Goal: Task Accomplishment & Management: Complete application form

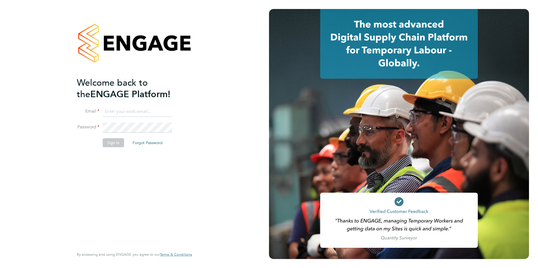
type input "iblackhall@skilledcareers.co.uk"
click at [109, 142] on button "Sign In" at bounding box center [113, 142] width 21 height 9
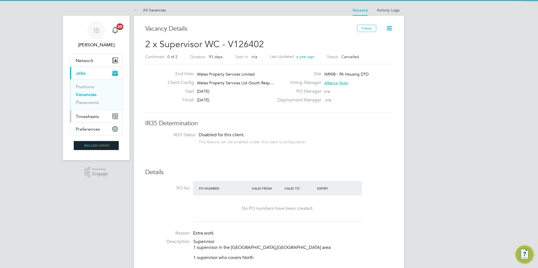
click at [92, 115] on span "Timesheets" at bounding box center [87, 116] width 23 height 5
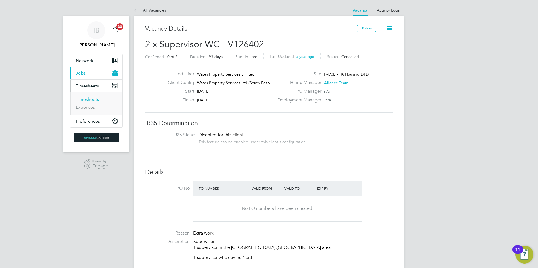
click at [92, 97] on link "Timesheets" at bounding box center [87, 99] width 23 height 5
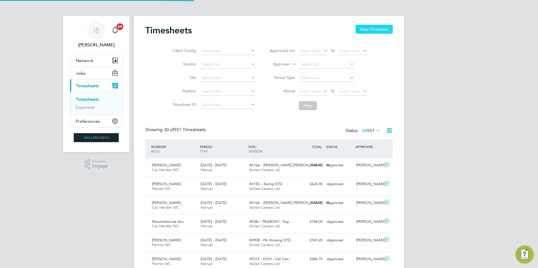
scroll to position [3, 3]
click at [378, 32] on button "New Timesheet" at bounding box center [374, 29] width 37 height 9
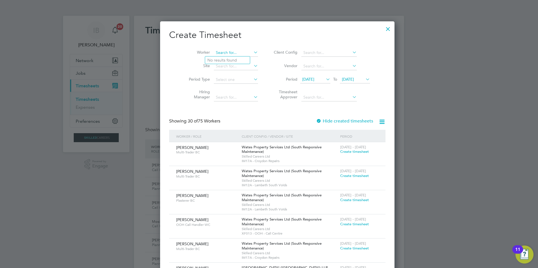
click at [228, 54] on input at bounding box center [236, 53] width 44 height 8
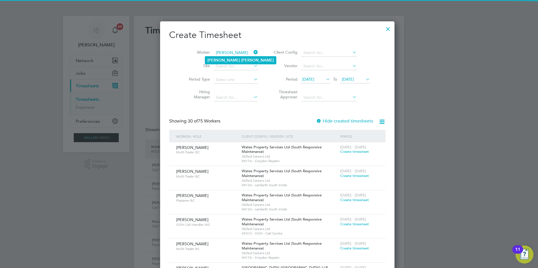
click at [229, 60] on li "[PERSON_NAME]" at bounding box center [240, 61] width 71 height 8
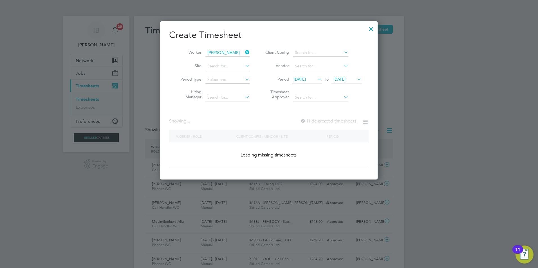
type input "[PERSON_NAME]"
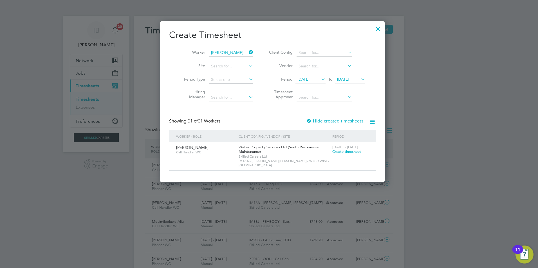
click at [340, 153] on span "Create timesheet" at bounding box center [346, 151] width 29 height 5
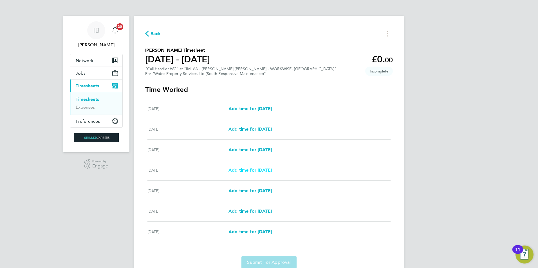
click at [244, 171] on span "Add time for [DATE]" at bounding box center [249, 170] width 43 height 5
select select "30"
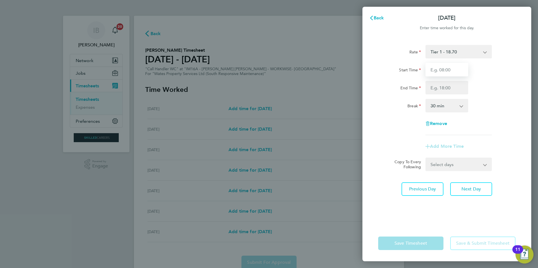
click at [451, 70] on input "Start Time" at bounding box center [446, 70] width 43 height 14
type input "08:00"
type input "17:00"
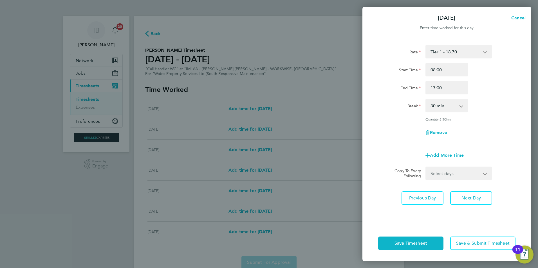
click at [448, 107] on select "0 min 15 min 30 min 45 min 60 min 75 min 90 min" at bounding box center [443, 106] width 35 height 12
select select "60"
click at [426, 100] on select "0 min 15 min 30 min 45 min 60 min 75 min 90 min" at bounding box center [443, 106] width 35 height 12
click at [447, 175] on select "Select days Day [DATE] [DATE] [DATE]" at bounding box center [455, 173] width 59 height 12
select select "DAY"
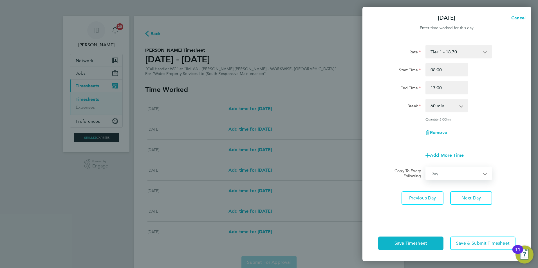
click at [426, 167] on select "Select days Day [DATE] [DATE] [DATE]" at bounding box center [455, 173] width 59 height 12
select select "[DATE]"
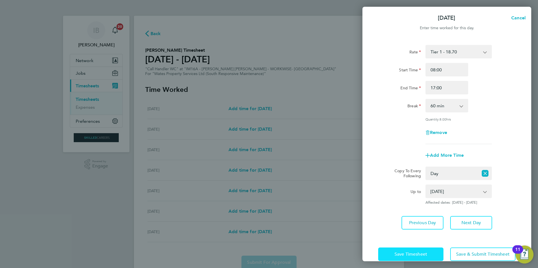
click at [405, 257] on button "Save Timesheet" at bounding box center [410, 255] width 65 height 14
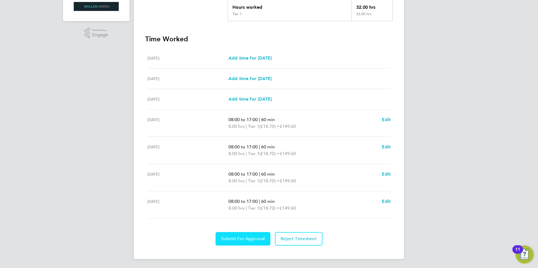
click at [246, 238] on span "Submit For Approval" at bounding box center [243, 239] width 44 height 6
